Goal: Check status: Check status

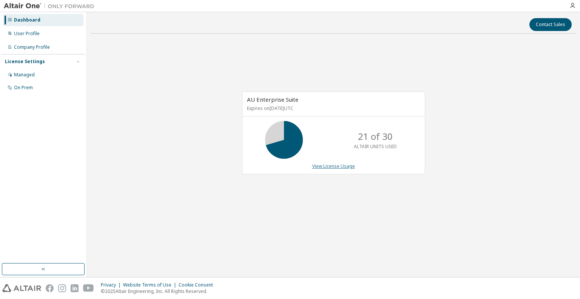
click at [338, 164] on link "View License Usage" at bounding box center [333, 166] width 43 height 6
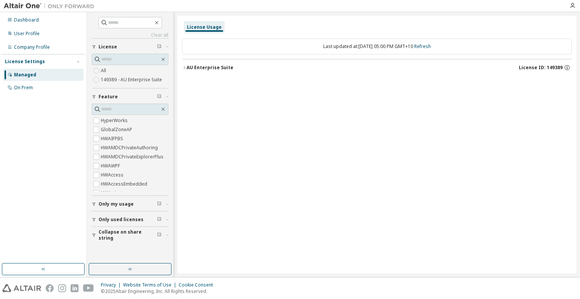
click at [209, 67] on div "AU Enterprise Suite" at bounding box center [210, 68] width 47 height 6
